Goal: Find specific fact: Find specific fact

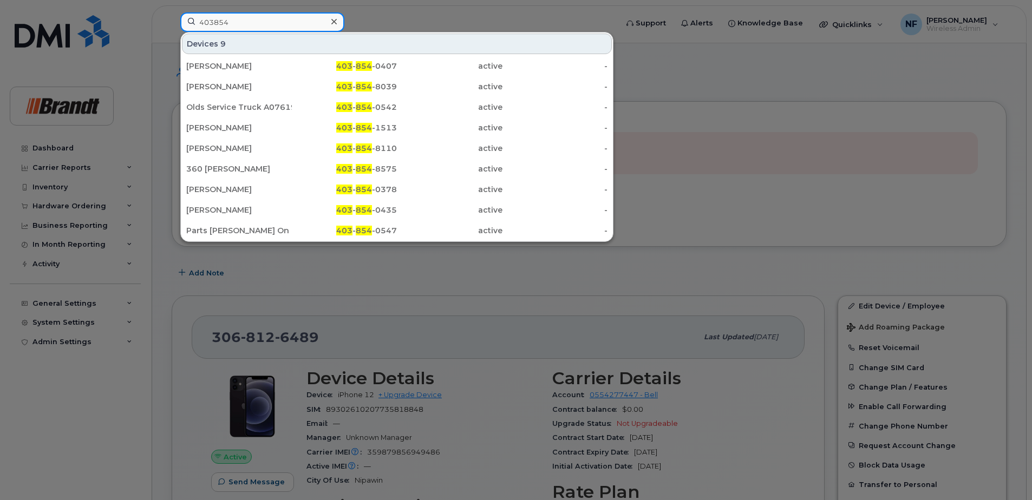
click at [259, 24] on input "403854" at bounding box center [262, 21] width 164 height 19
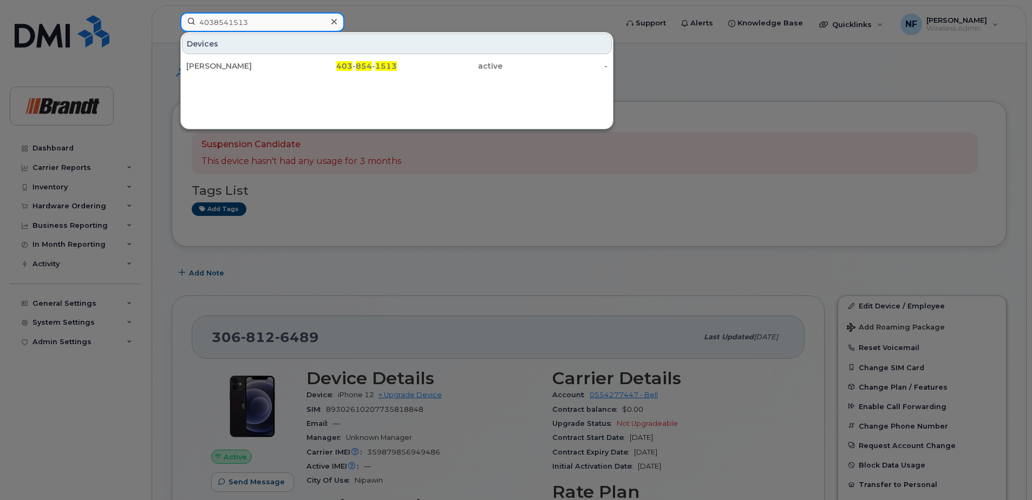
type input "4038541513"
click at [285, 58] on div "[PERSON_NAME]" at bounding box center [239, 65] width 106 height 19
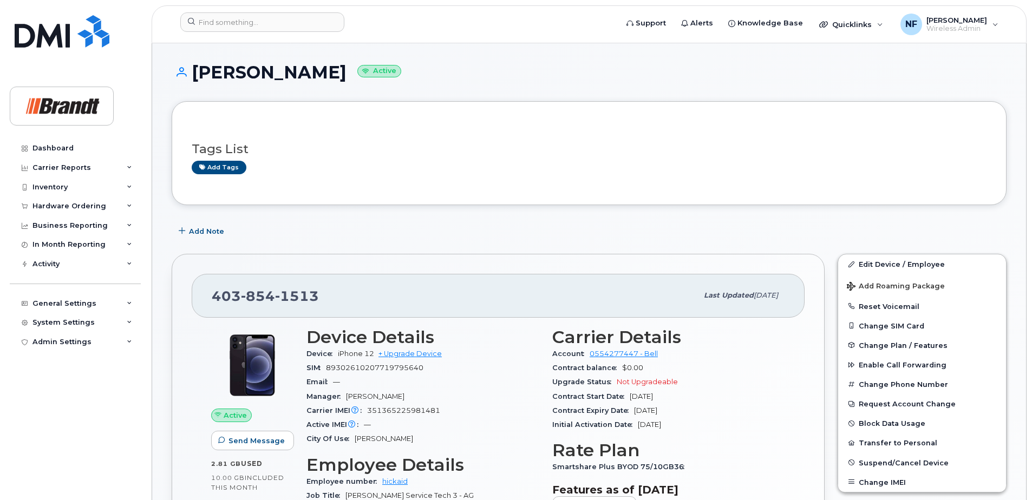
scroll to position [54, 0]
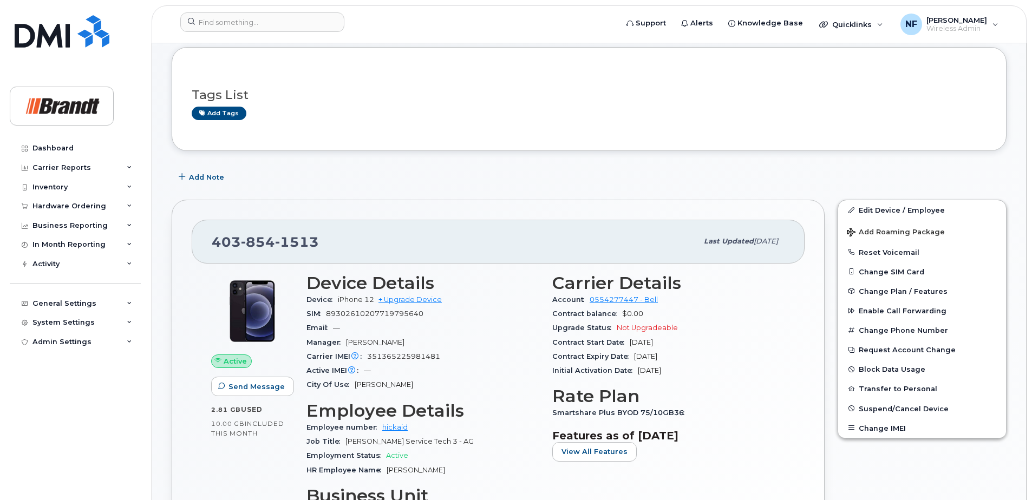
click at [293, 249] on span "1513" at bounding box center [297, 242] width 44 height 16
copy span "[PHONE_NUMBER]"
